Goal: Task Accomplishment & Management: Complete application form

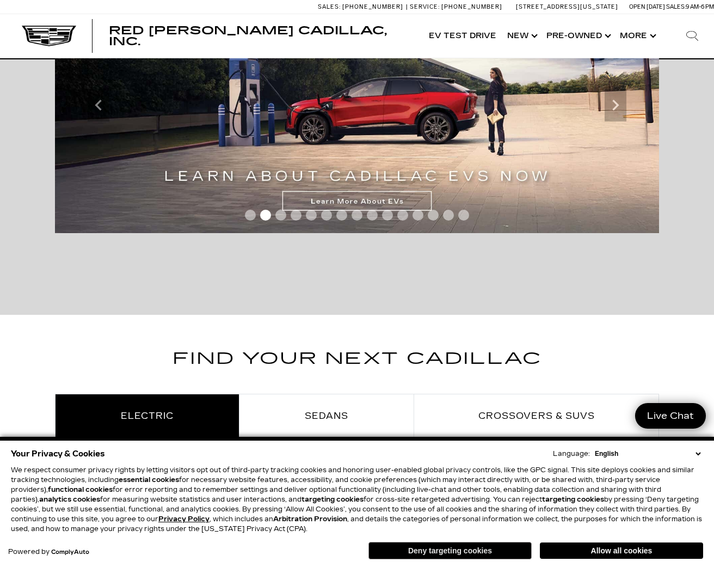
scroll to position [324, 0]
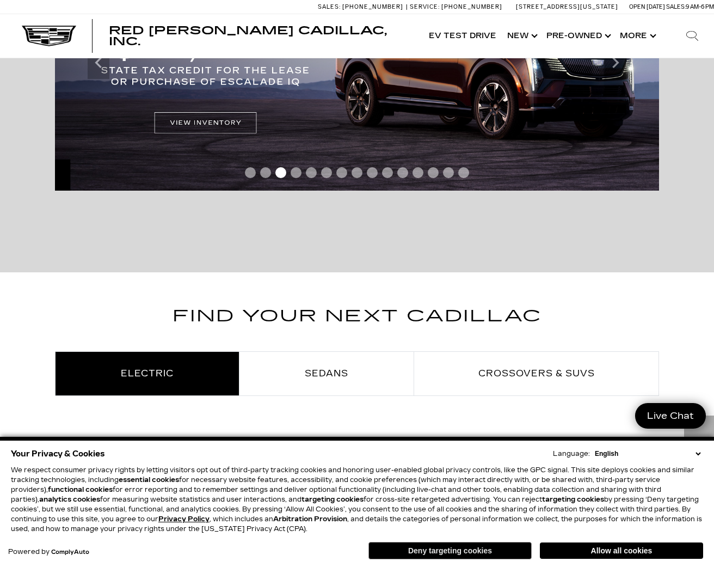
click at [497, 556] on button "Deny targeting cookies" at bounding box center [449, 549] width 163 height 17
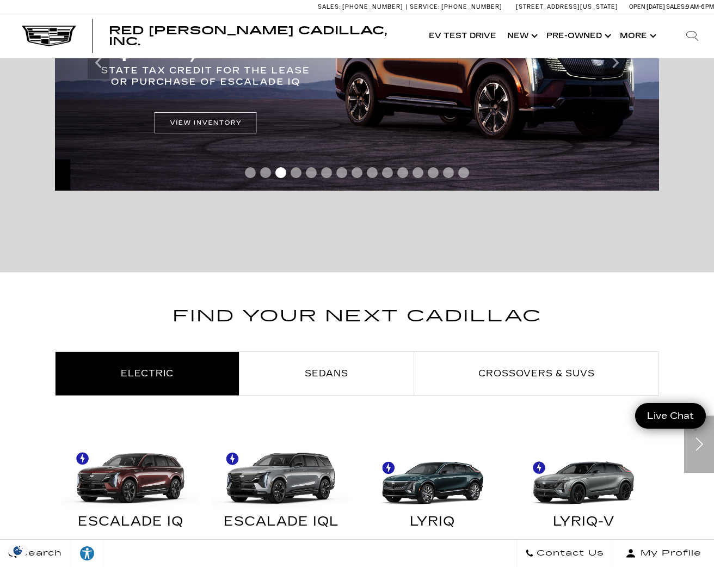
click at [473, 547] on div "Search Contact Us My Profile" at bounding box center [357, 553] width 714 height 28
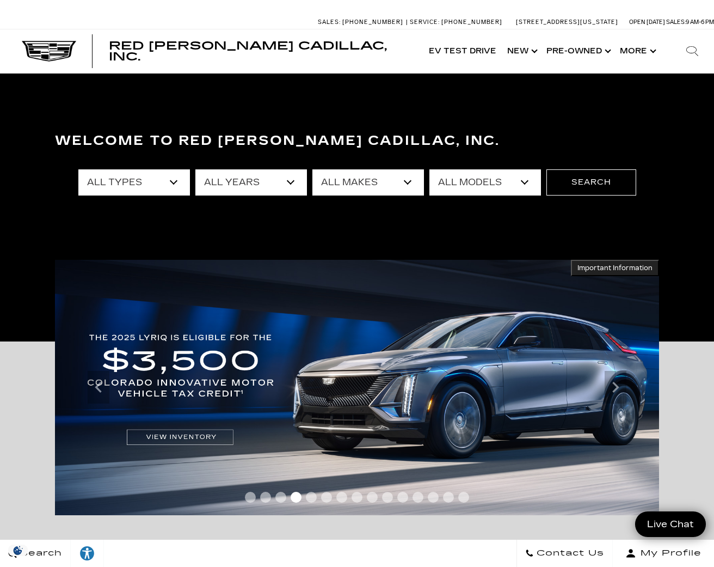
scroll to position [0, 0]
click at [645, 52] on button "Show More" at bounding box center [636, 51] width 45 height 44
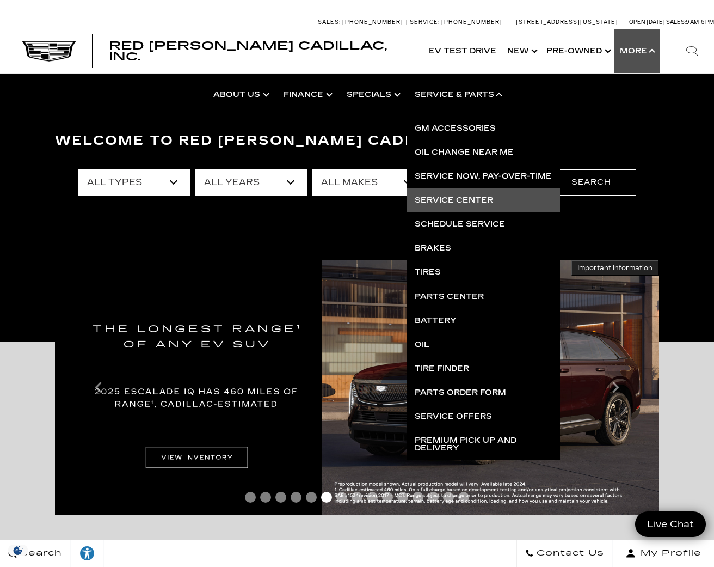
click at [478, 201] on link "Service Center" at bounding box center [483, 200] width 153 height 24
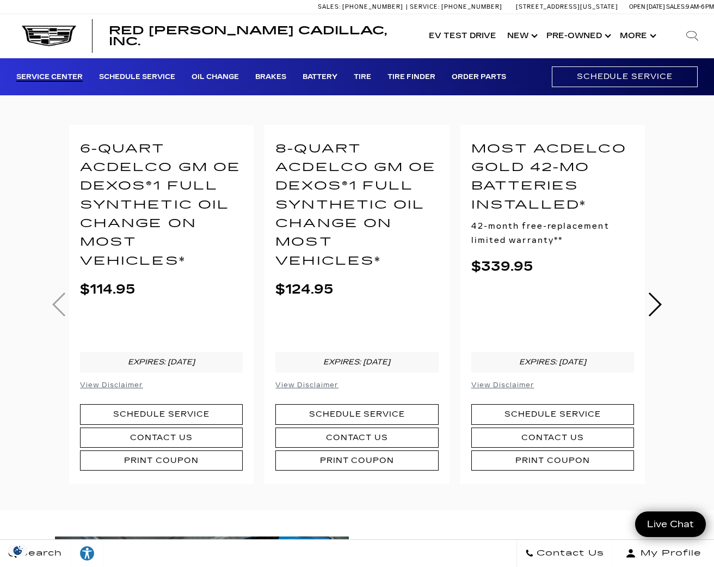
scroll to position [311, 0]
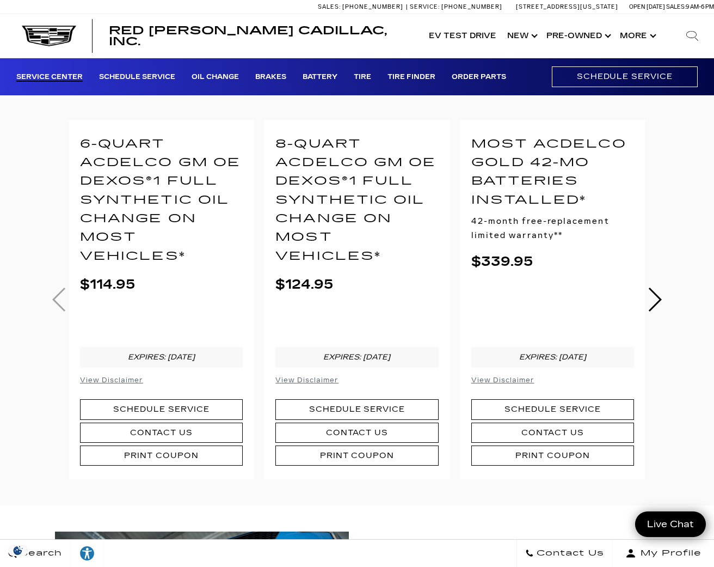
click at [58, 292] on div "6-Quart ACDelco GM OE dexos®1 Full Synthetic Oil Change on most vehicles* $114.…" at bounding box center [357, 300] width 604 height 360
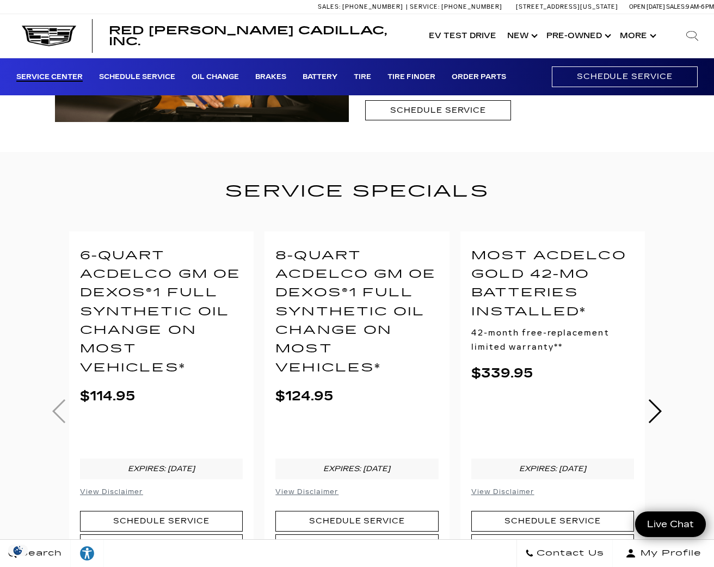
scroll to position [242, 0]
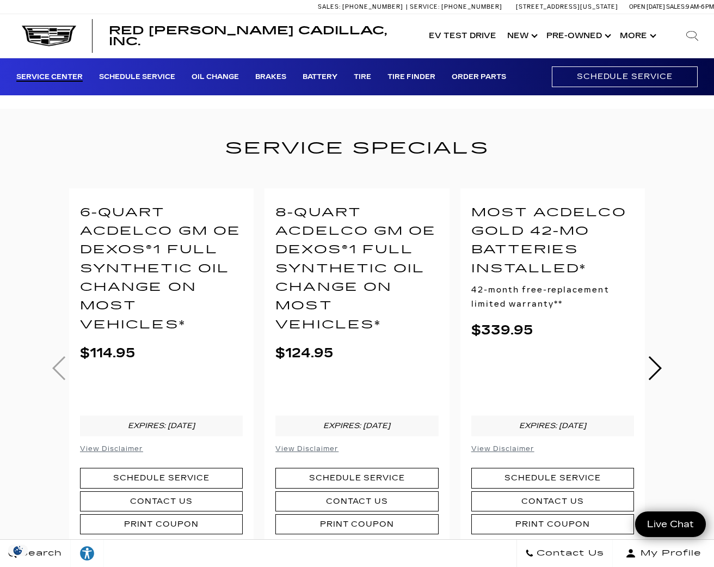
click at [658, 363] on link "Next slide" at bounding box center [654, 368] width 15 height 24
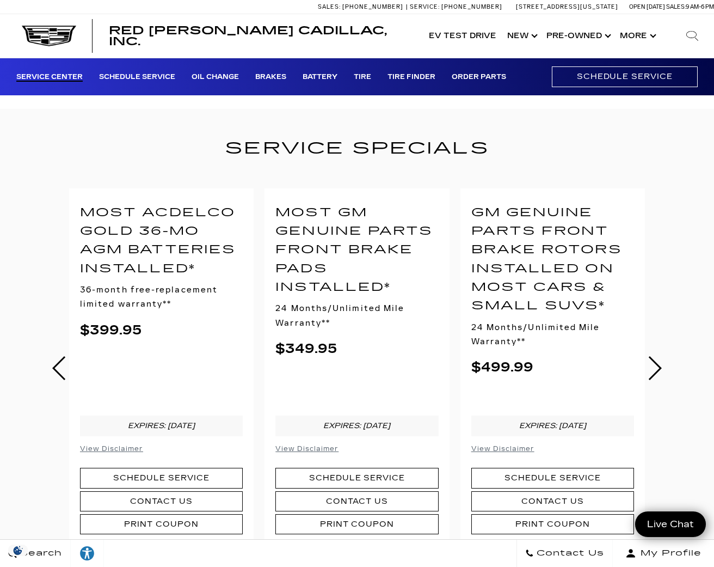
click at [660, 368] on link "Next slide" at bounding box center [654, 368] width 15 height 24
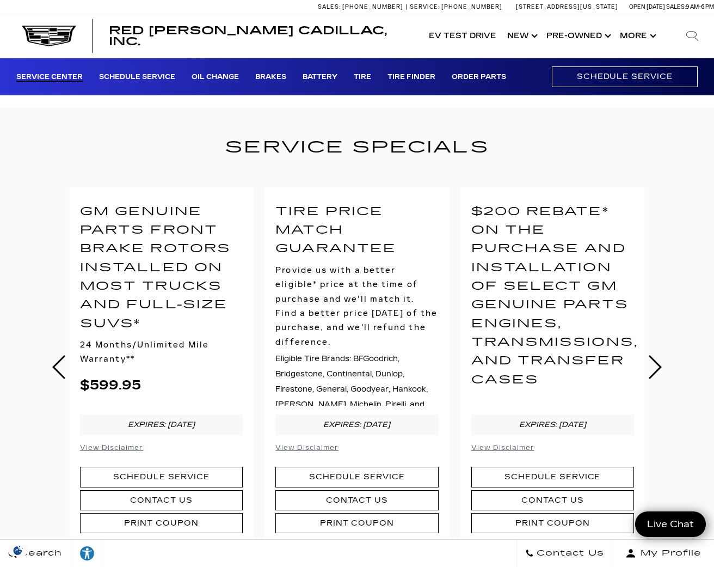
scroll to position [253, 0]
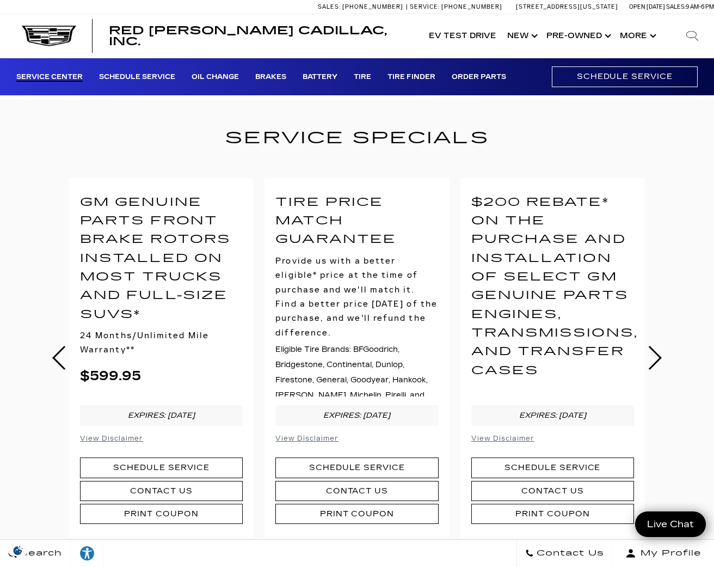
click at [660, 368] on div "Service Specials 6-Quart ACDelco GM OE dexos®1 Full Synthetic Oil Change on mos…" at bounding box center [357, 331] width 620 height 413
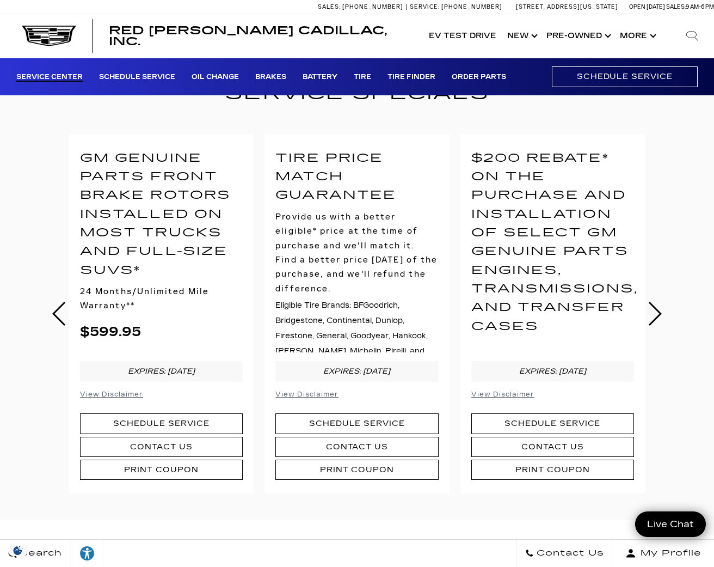
scroll to position [297, 0]
click at [651, 316] on div "6-Quart ACDelco GM OE dexos®1 Full Synthetic Oil Change on most vehicles* $114.…" at bounding box center [357, 313] width 604 height 360
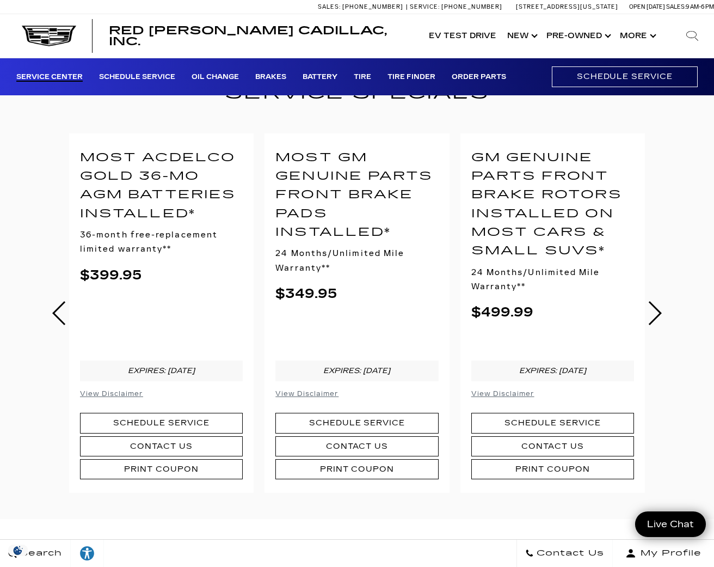
click at [661, 315] on link "Next slide" at bounding box center [654, 313] width 15 height 24
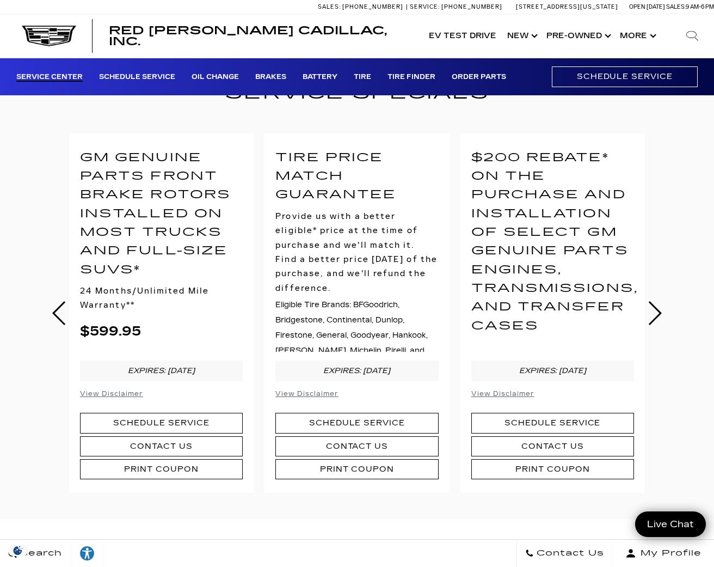
click at [658, 314] on link "Next slide" at bounding box center [654, 313] width 15 height 24
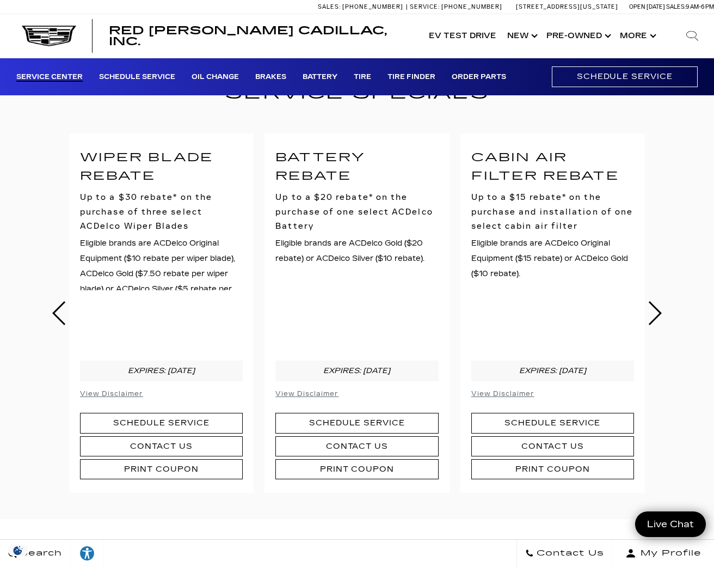
click at [59, 309] on link "Previous slide" at bounding box center [59, 313] width 15 height 24
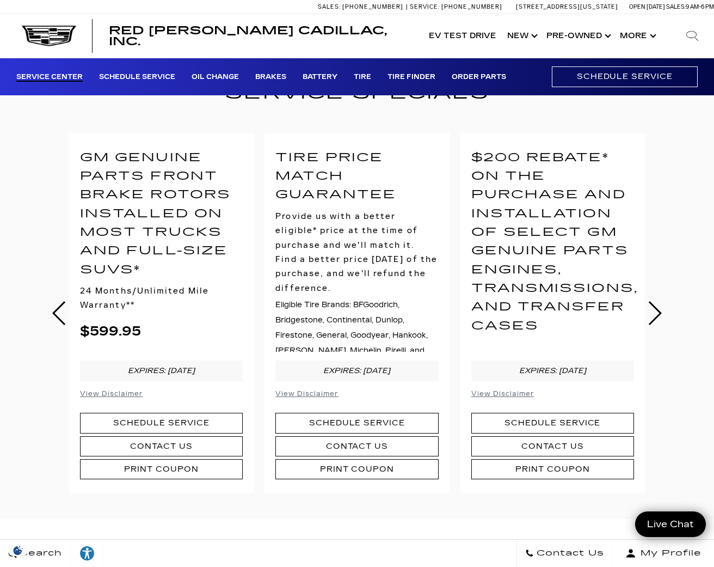
click at [655, 311] on link "Next slide" at bounding box center [654, 313] width 15 height 24
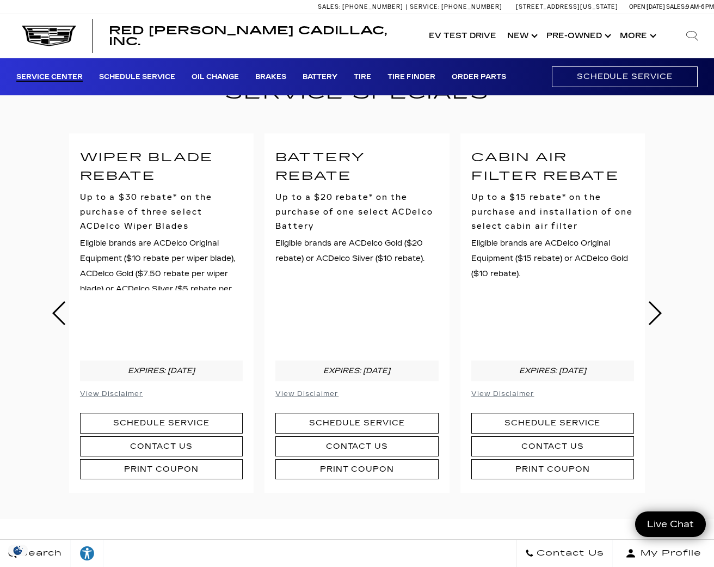
click at [655, 318] on link "Next slide" at bounding box center [654, 313] width 15 height 24
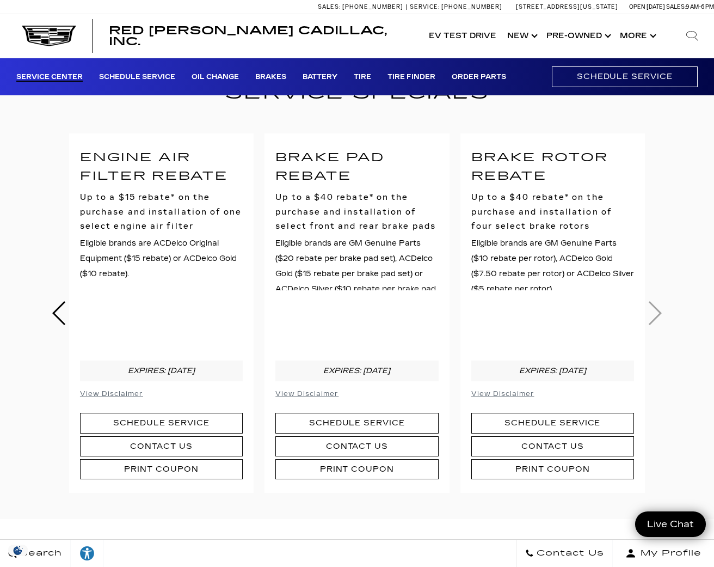
click at [661, 312] on div "Service Specials 6-Quart ACDelco GM OE dexos®1 Full Synthetic Oil Change on mos…" at bounding box center [357, 286] width 620 height 413
click at [655, 308] on div "6-Quart ACDelco GM OE dexos®1 Full Synthetic Oil Change on most vehicles* $114.…" at bounding box center [357, 313] width 604 height 360
click at [51, 317] on div "Service Specials 6-Quart ACDelco GM OE dexos®1 Full Synthetic Oil Change on mos…" at bounding box center [357, 286] width 620 height 413
click at [59, 313] on link "Previous slide" at bounding box center [59, 313] width 15 height 24
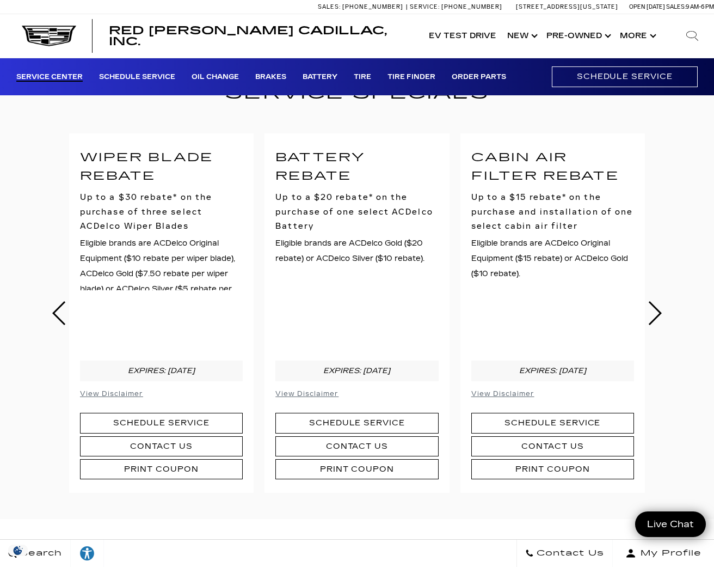
click at [59, 313] on link "Previous slide" at bounding box center [59, 313] width 15 height 24
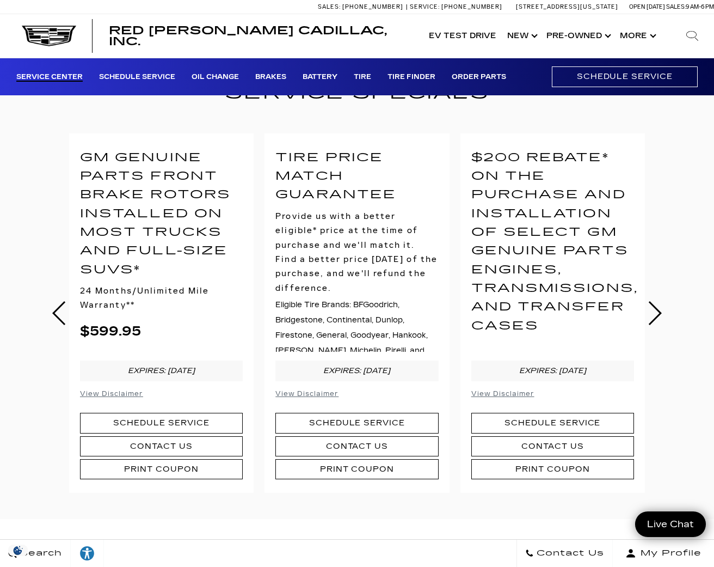
click at [59, 313] on link "Previous slide" at bounding box center [59, 313] width 15 height 24
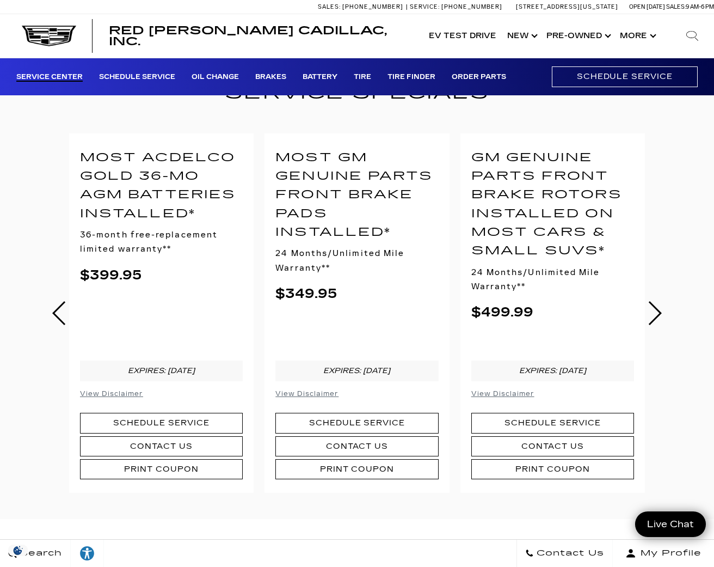
click at [59, 313] on link "Previous slide" at bounding box center [59, 313] width 15 height 24
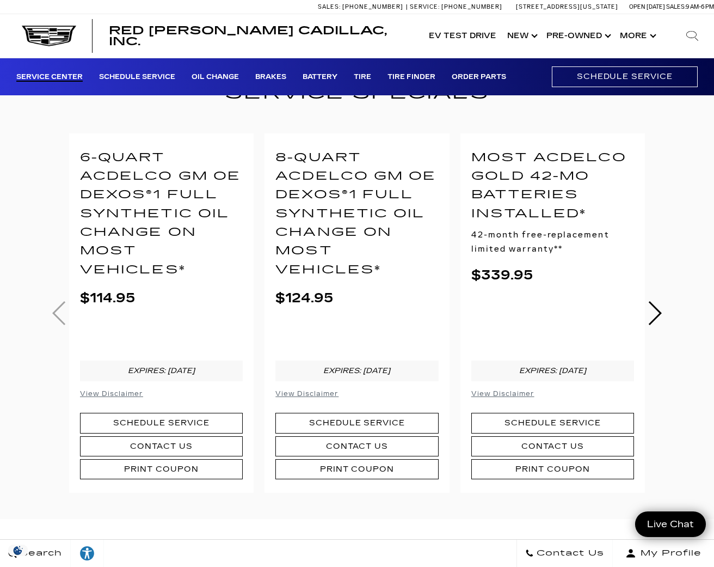
scroll to position [302, 0]
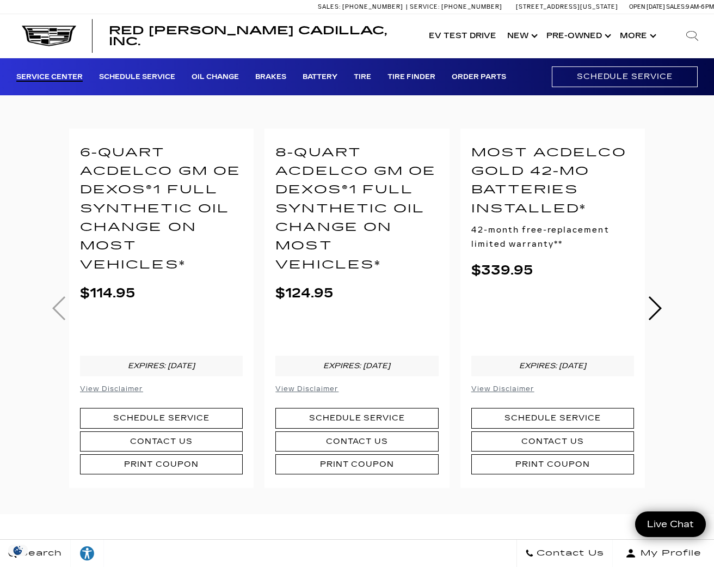
click at [58, 312] on div "6-Quart ACDelco GM OE dexos®1 Full Synthetic Oil Change on most vehicles* $114.…" at bounding box center [357, 308] width 604 height 360
click at [294, 386] on small "View Disclaimer" at bounding box center [306, 389] width 63 height 8
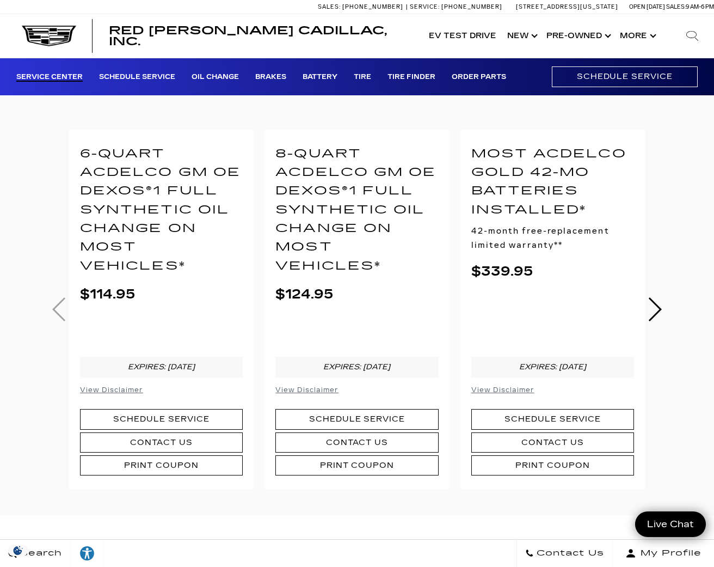
click at [319, 387] on small "View Disclaimer" at bounding box center [306, 390] width 63 height 8
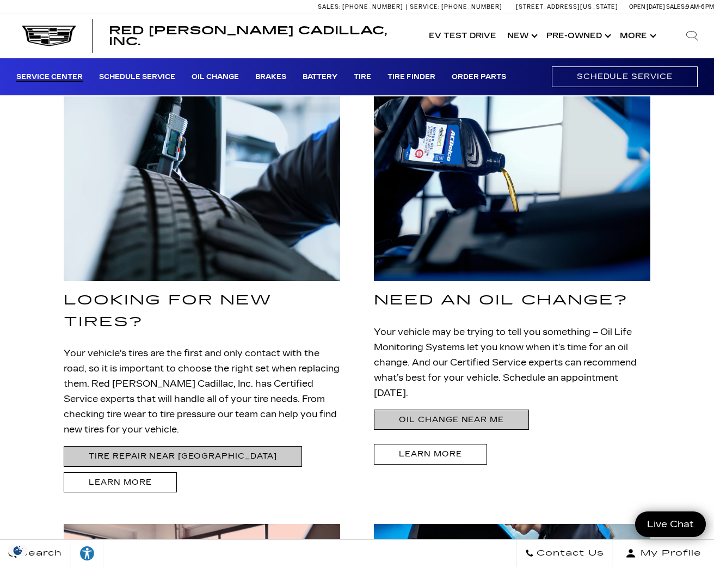
scroll to position [1306, 0]
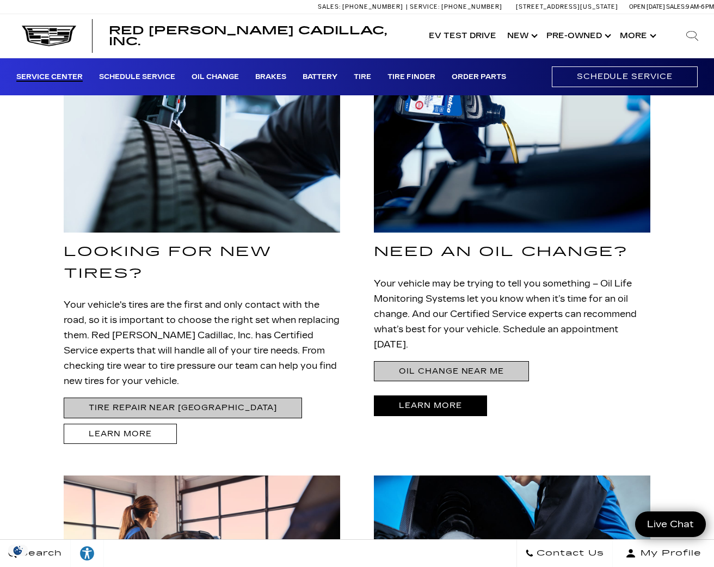
click at [456, 395] on link "Learn More" at bounding box center [430, 405] width 113 height 20
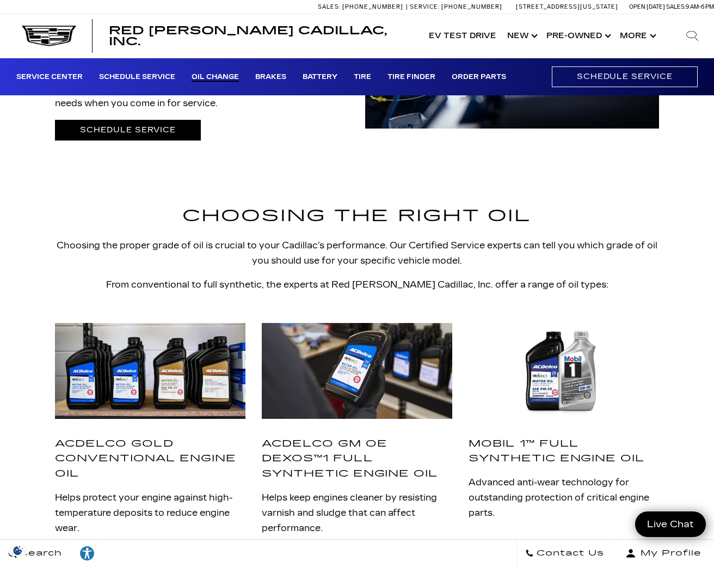
scroll to position [865, 0]
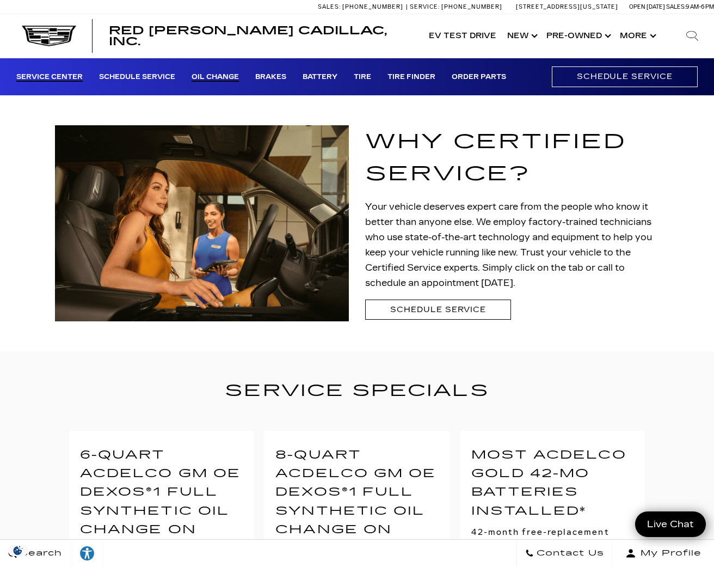
click at [220, 78] on link "Oil Change" at bounding box center [215, 77] width 47 height 9
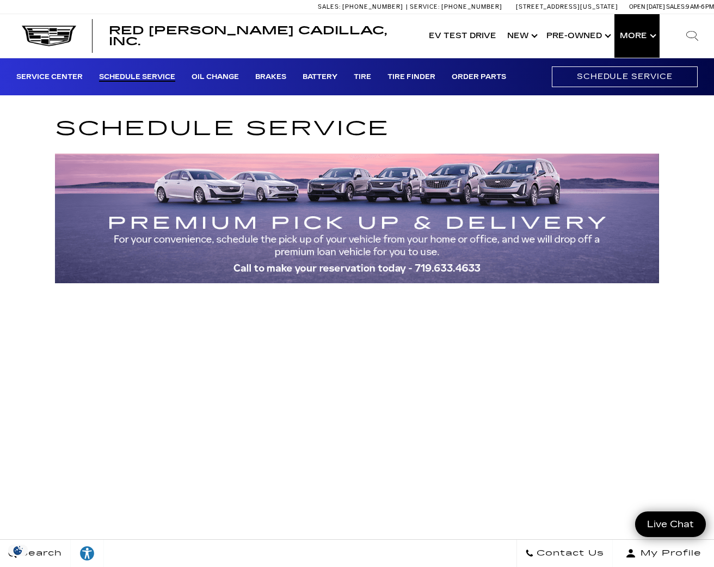
click at [632, 35] on button "Show More" at bounding box center [636, 36] width 45 height 44
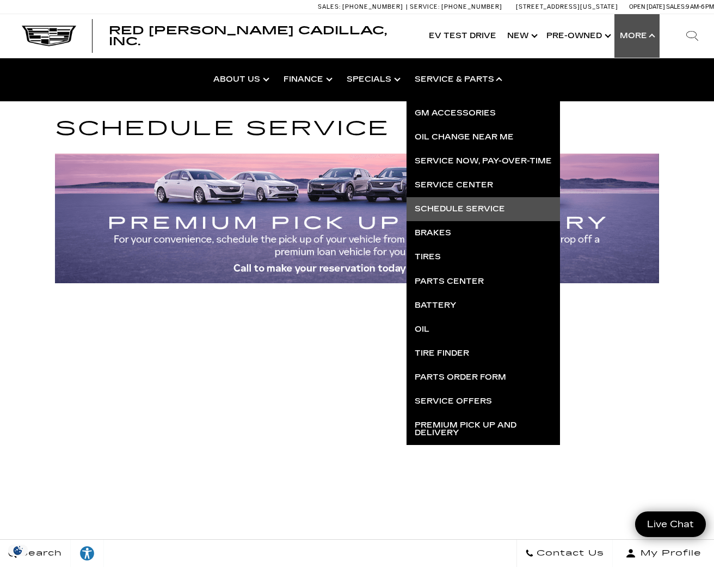
click at [473, 79] on link "Show Service & Parts" at bounding box center [458, 80] width 103 height 44
click at [450, 183] on link "Service Center" at bounding box center [483, 185] width 153 height 24
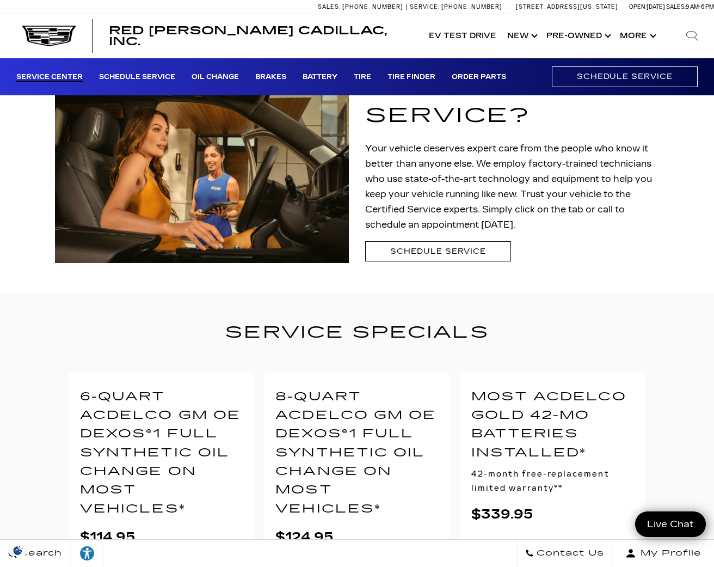
scroll to position [62, 0]
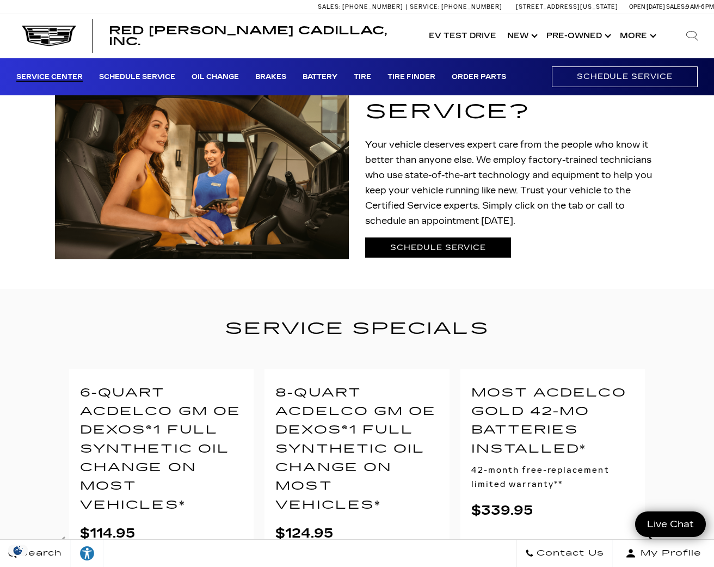
click at [447, 250] on link "Schedule Service" at bounding box center [438, 247] width 146 height 20
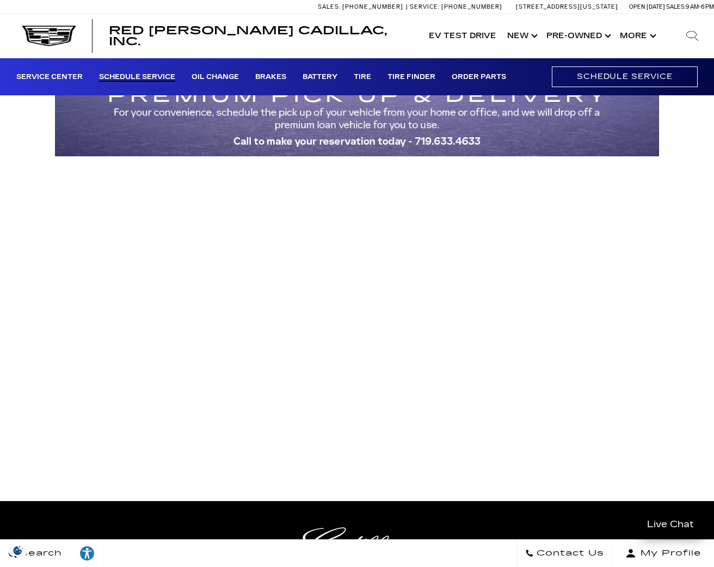
scroll to position [163, 0]
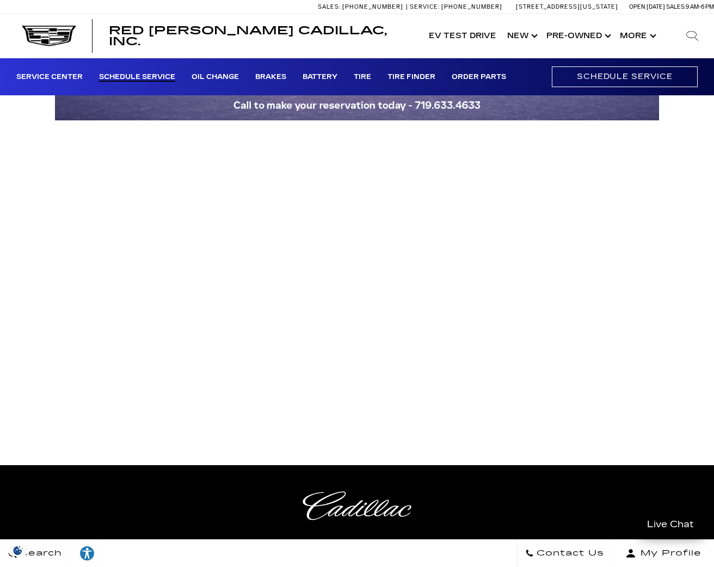
click at [589, 550] on span "Contact Us" at bounding box center [569, 552] width 70 height 15
